Goal: Obtain resource: Obtain resource

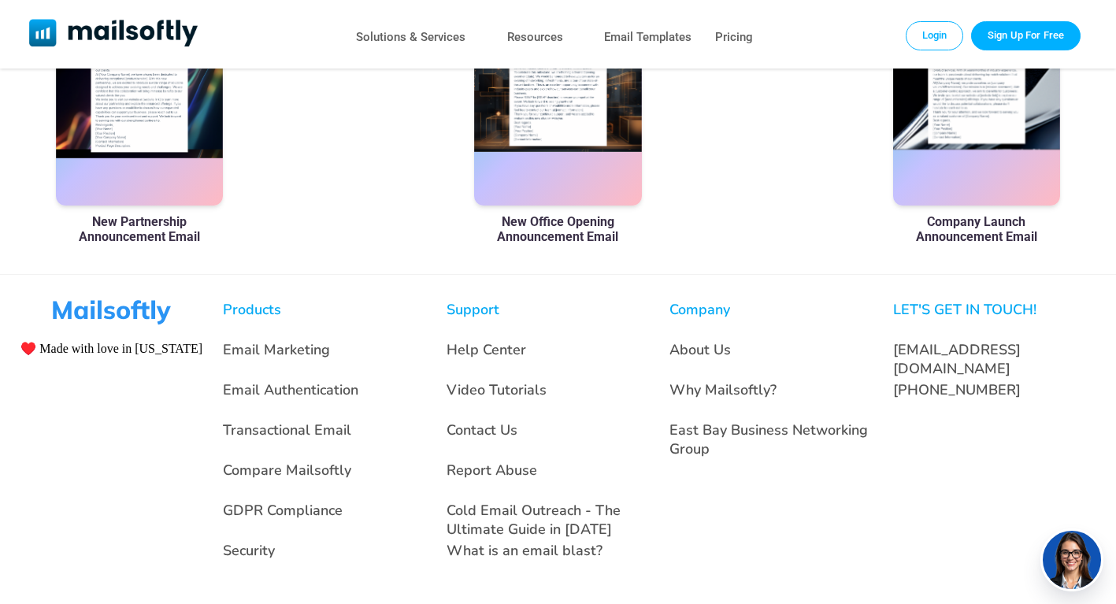
scroll to position [1134, 0]
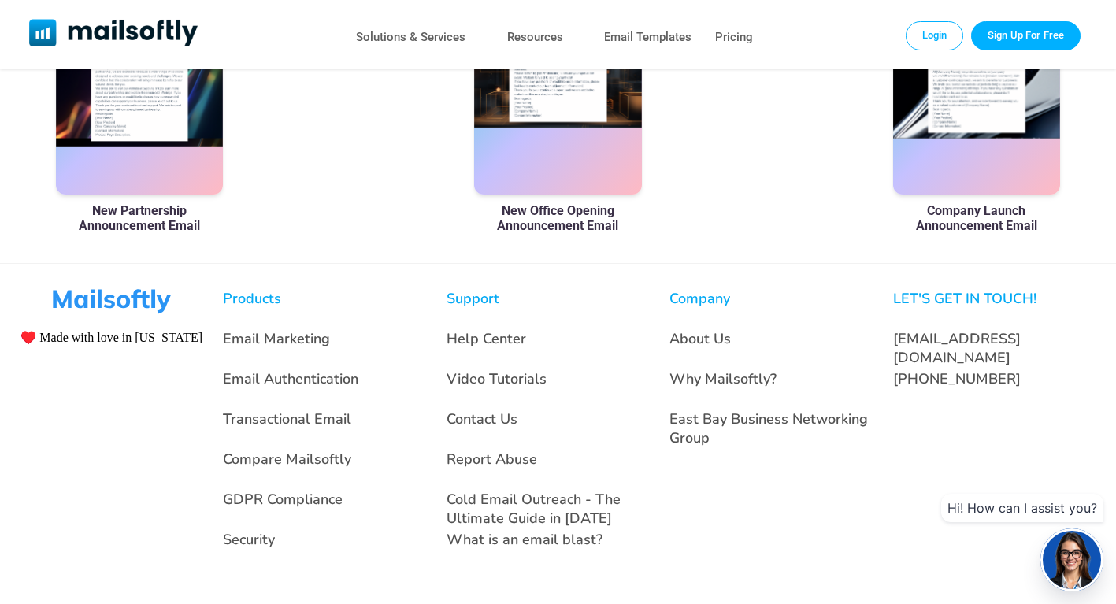
click at [540, 99] on div at bounding box center [558, 76] width 168 height 236
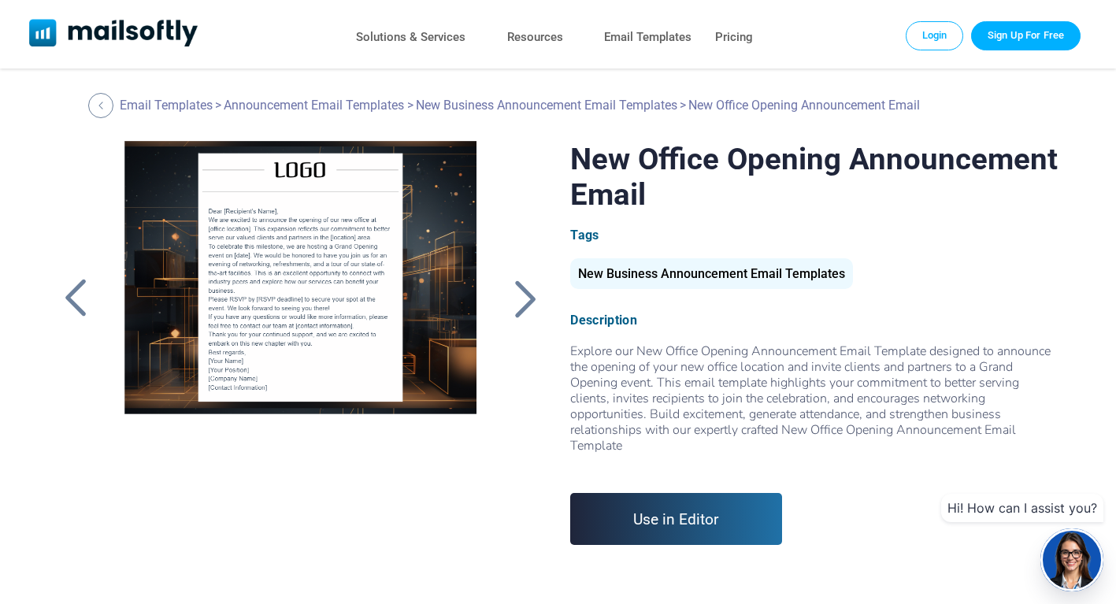
click at [314, 236] on div at bounding box center [301, 338] width 392 height 394
